Goal: Task Accomplishment & Management: Complete application form

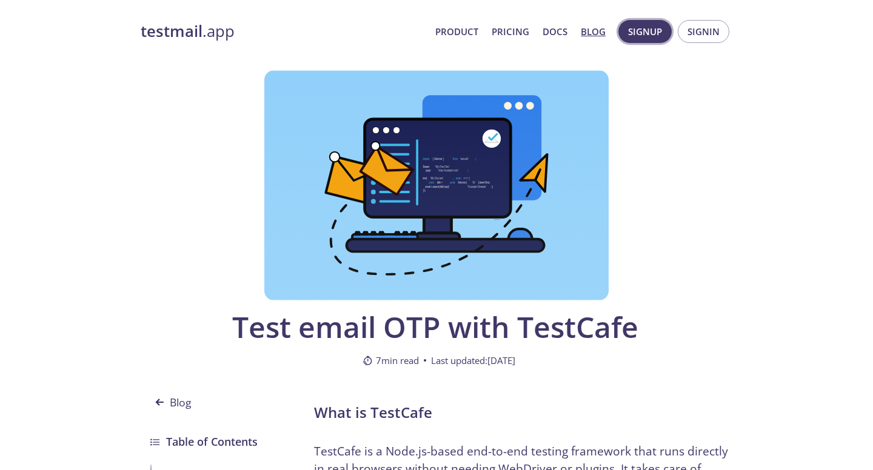
click at [645, 32] on span "Signup" at bounding box center [645, 32] width 34 height 16
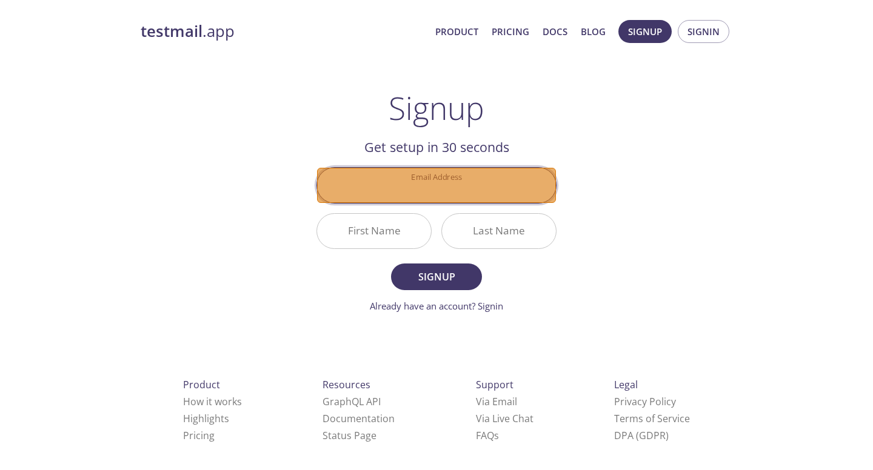
click at [484, 187] on input "Email Address" at bounding box center [436, 185] width 239 height 35
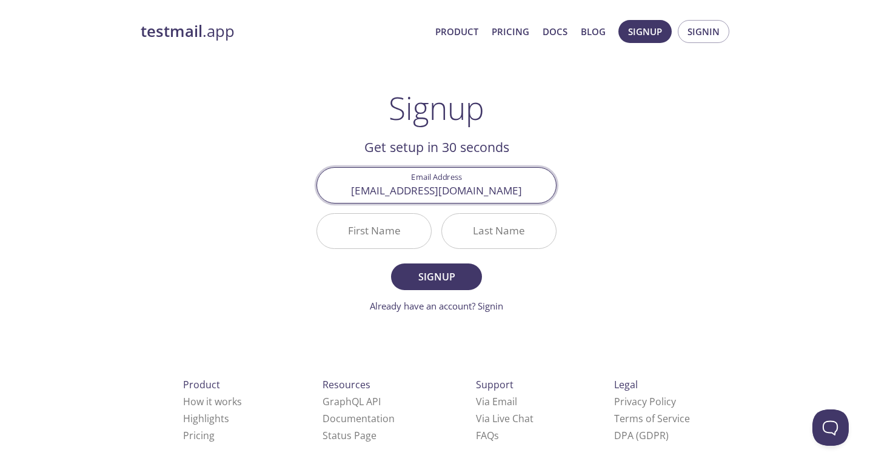
scroll to position [0, 53]
type input "[EMAIL_ADDRESS][DOMAIN_NAME]"
click at [377, 230] on input "First Name" at bounding box center [374, 231] width 114 height 35
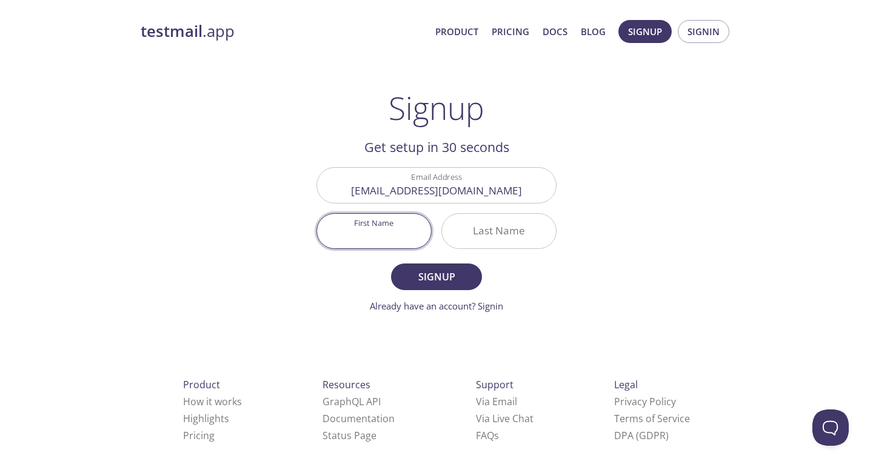
scroll to position [0, 0]
type input "Brow"
click at [497, 231] on input "Last Name" at bounding box center [499, 231] width 114 height 35
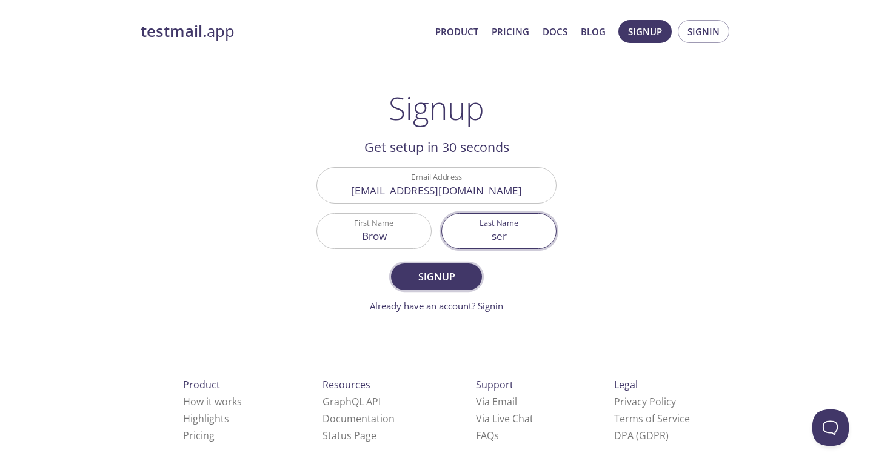
type input "ser"
click at [436, 277] on span "Signup" at bounding box center [436, 276] width 64 height 17
